Goal: Information Seeking & Learning: Learn about a topic

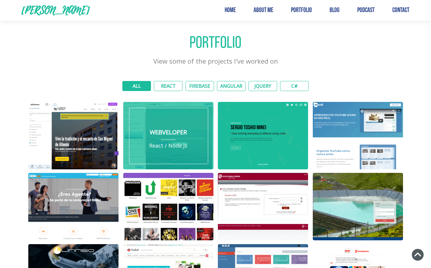
scroll to position [639, 0]
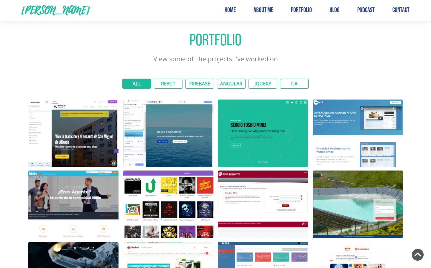
drag, startPoint x: 414, startPoint y: 30, endPoint x: 344, endPoint y: 29, distance: 69.3
click at [344, 29] on div "Portfolio View some of the projects I've worked on" at bounding box center [216, 43] width 422 height 68
click at [162, 81] on button "React" at bounding box center [168, 84] width 29 height 10
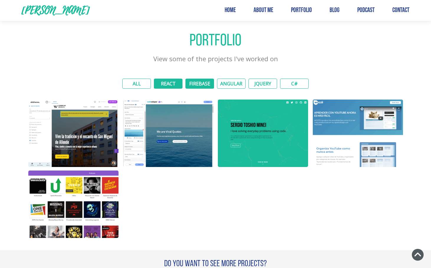
click at [205, 81] on button "Firebase" at bounding box center [200, 84] width 29 height 10
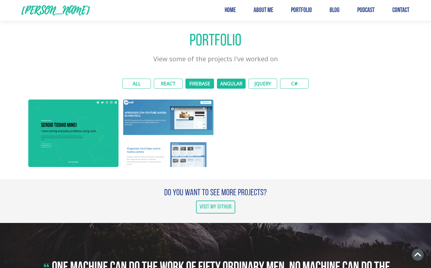
click at [228, 81] on button "Angular" at bounding box center [231, 84] width 29 height 10
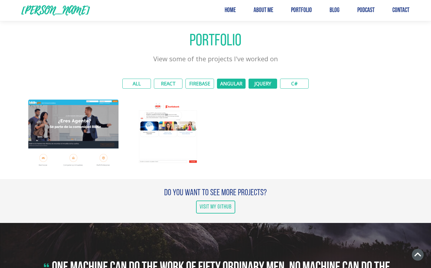
click at [258, 79] on button "jQuery" at bounding box center [263, 84] width 29 height 10
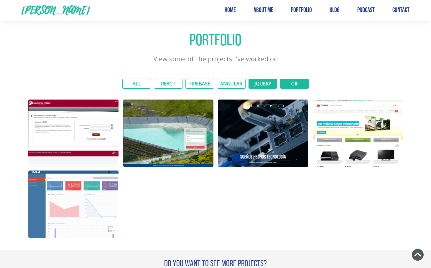
click at [294, 80] on button "C#" at bounding box center [294, 84] width 29 height 10
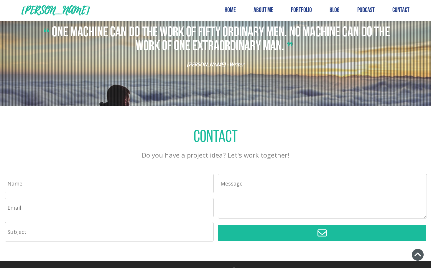
scroll to position [971, 0]
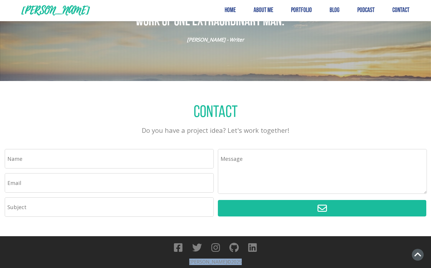
drag, startPoint x: 246, startPoint y: 260, endPoint x: 177, endPoint y: 259, distance: 68.7
click at [177, 259] on footer "Sergio Toshio Minei © 2025" at bounding box center [215, 253] width 431 height 33
click at [420, 256] on icon "button" at bounding box center [418, 255] width 7 height 4
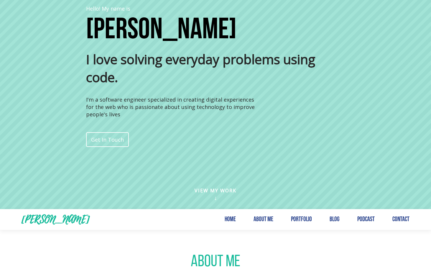
scroll to position [147, 0]
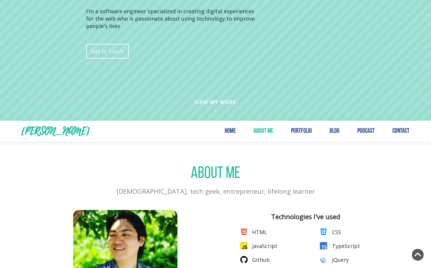
click at [265, 131] on button "about me" at bounding box center [264, 131] width 20 height 7
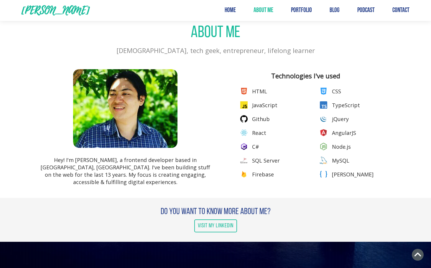
scroll to position [290, 0]
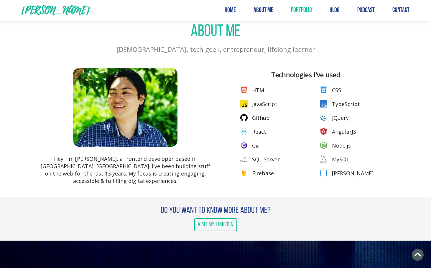
click at [309, 10] on button "portfolio" at bounding box center [301, 10] width 21 height 7
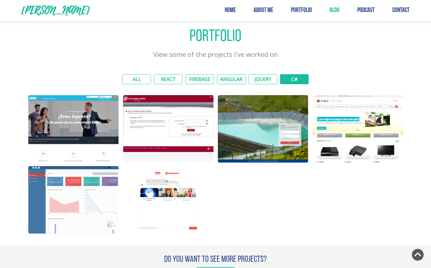
scroll to position [644, 0]
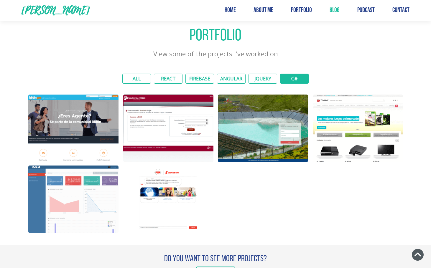
click at [335, 7] on span "Blog" at bounding box center [335, 10] width 10 height 7
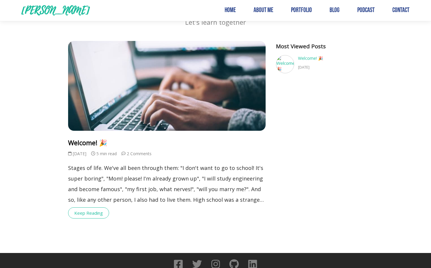
scroll to position [49, 0]
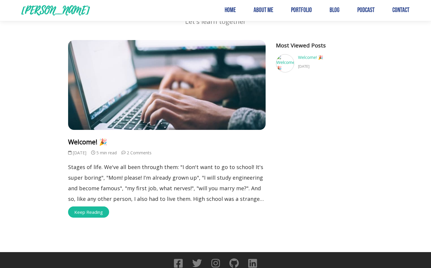
click at [105, 212] on span "Keep Reading" at bounding box center [88, 212] width 41 height 11
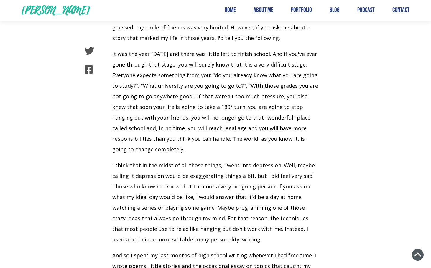
scroll to position [139, 0]
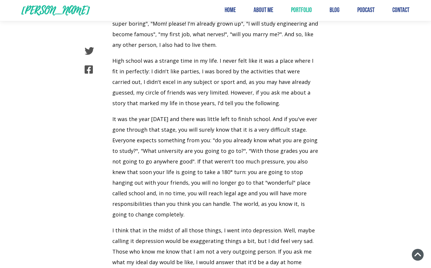
click at [305, 11] on button "portfolio" at bounding box center [301, 10] width 21 height 7
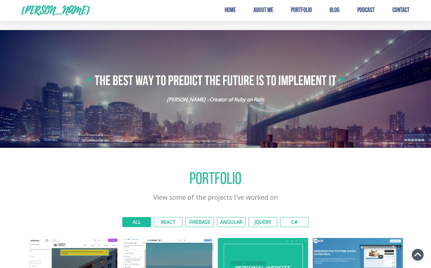
scroll to position [497, 0]
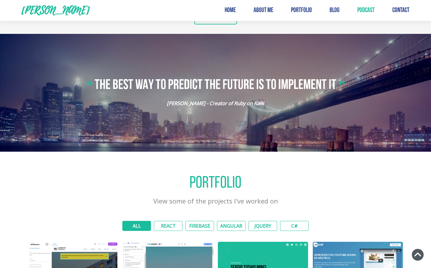
click at [371, 7] on link "Podcast" at bounding box center [366, 10] width 17 height 7
click at [399, 12] on button "contact" at bounding box center [401, 10] width 17 height 7
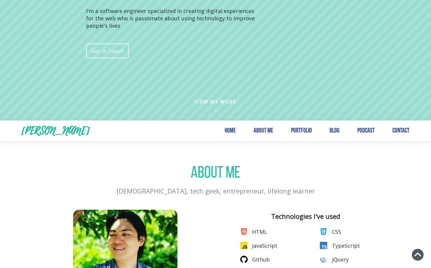
scroll to position [0, 0]
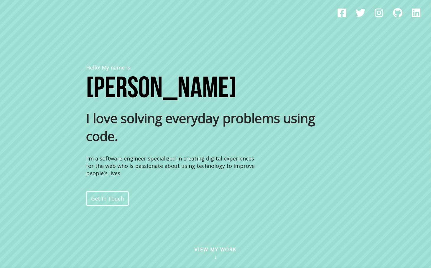
drag, startPoint x: 314, startPoint y: 65, endPoint x: 287, endPoint y: 83, distance: 32.3
click at [287, 83] on h1 "[PERSON_NAME]" at bounding box center [215, 89] width 259 height 29
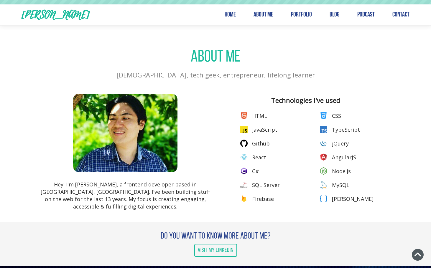
scroll to position [206, 0]
